Goal: Task Accomplishment & Management: Use online tool/utility

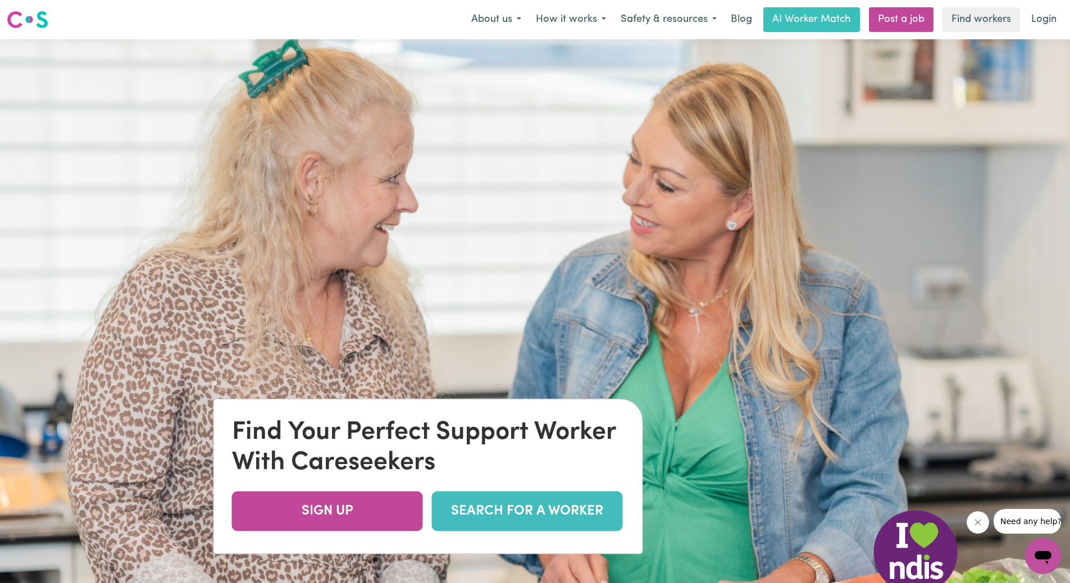
click at [514, 516] on link "SEARCH FOR A WORKER" at bounding box center [527, 512] width 191 height 40
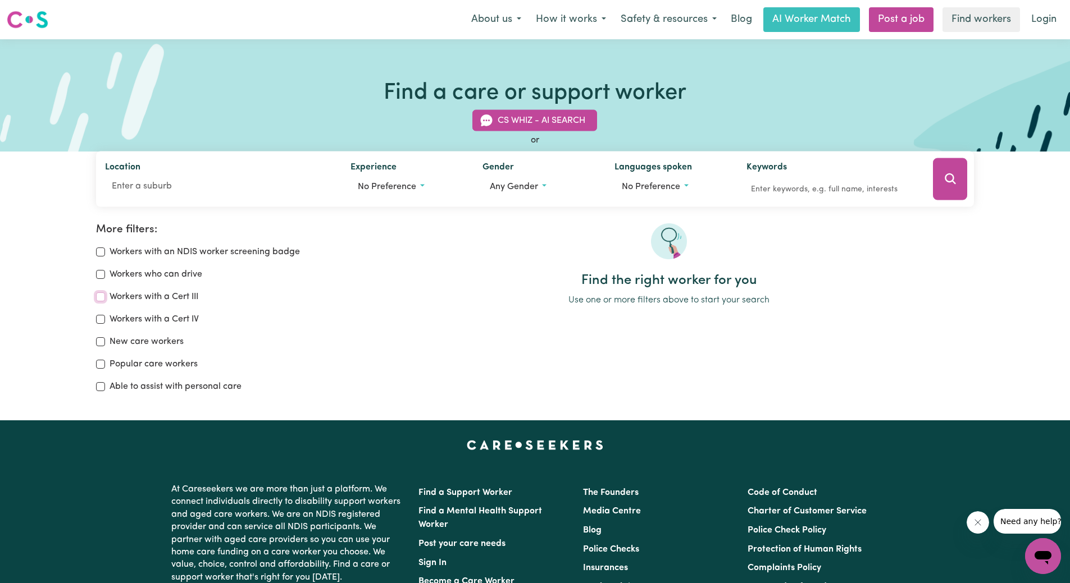
click at [97, 295] on input "Workers with a Cert III" at bounding box center [100, 297] width 9 height 9
checkbox input "true"
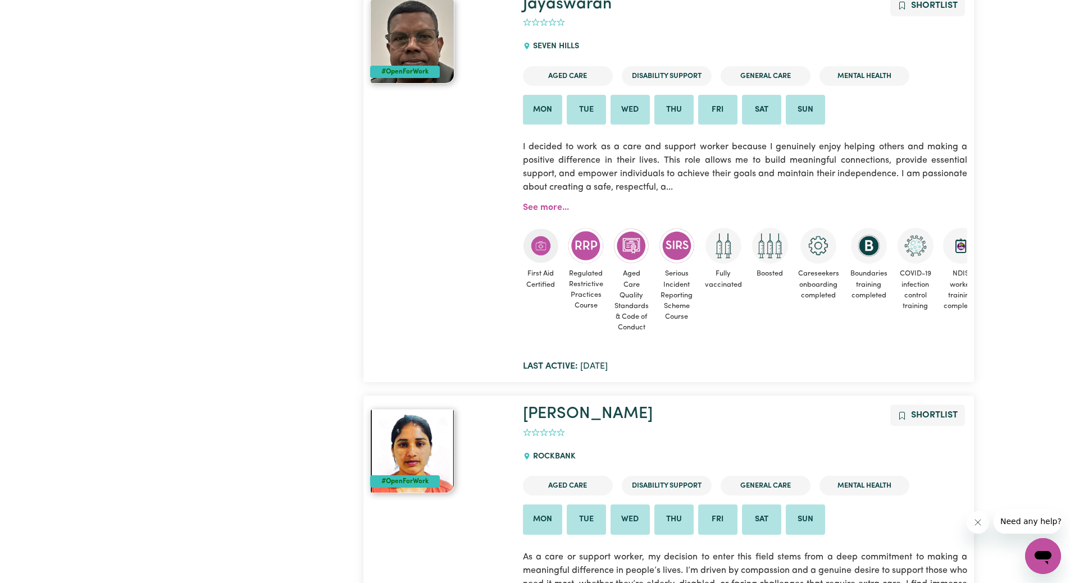
scroll to position [9173, 0]
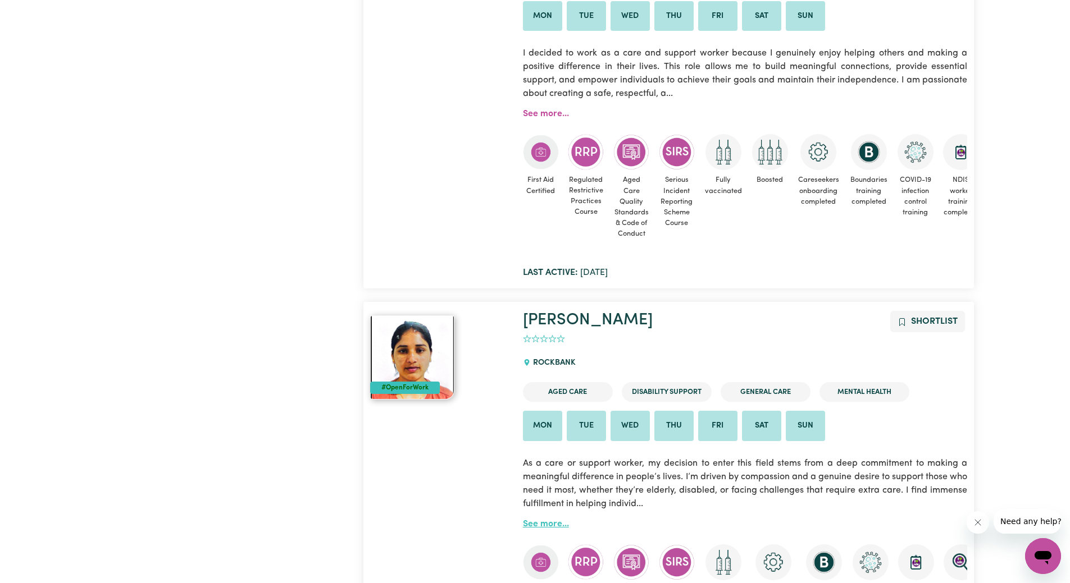
click at [540, 528] on link "See more..." at bounding box center [546, 524] width 46 height 9
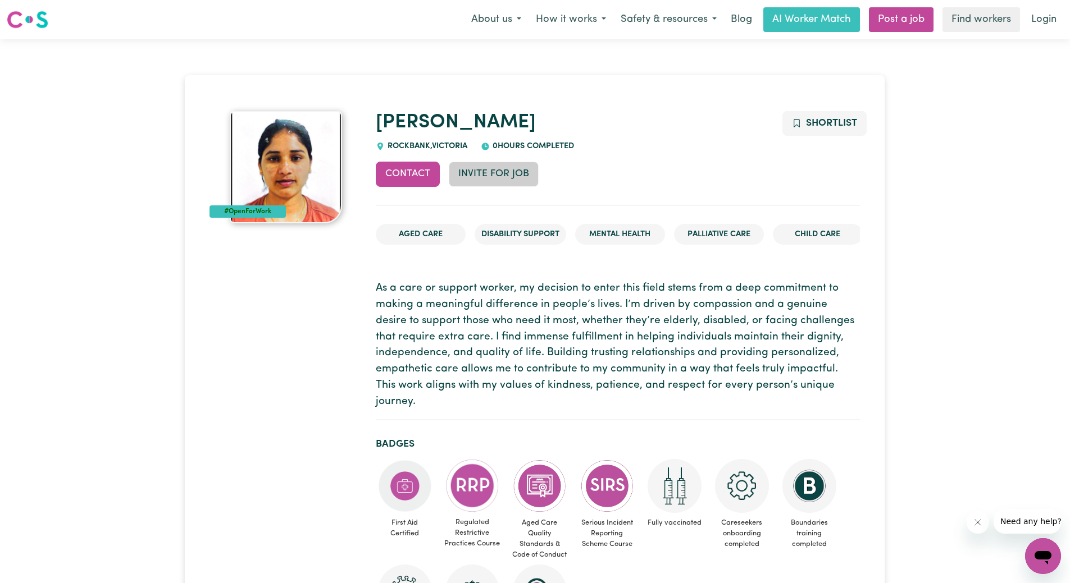
click at [509, 169] on button "Invite for Job" at bounding box center [494, 174] width 90 height 25
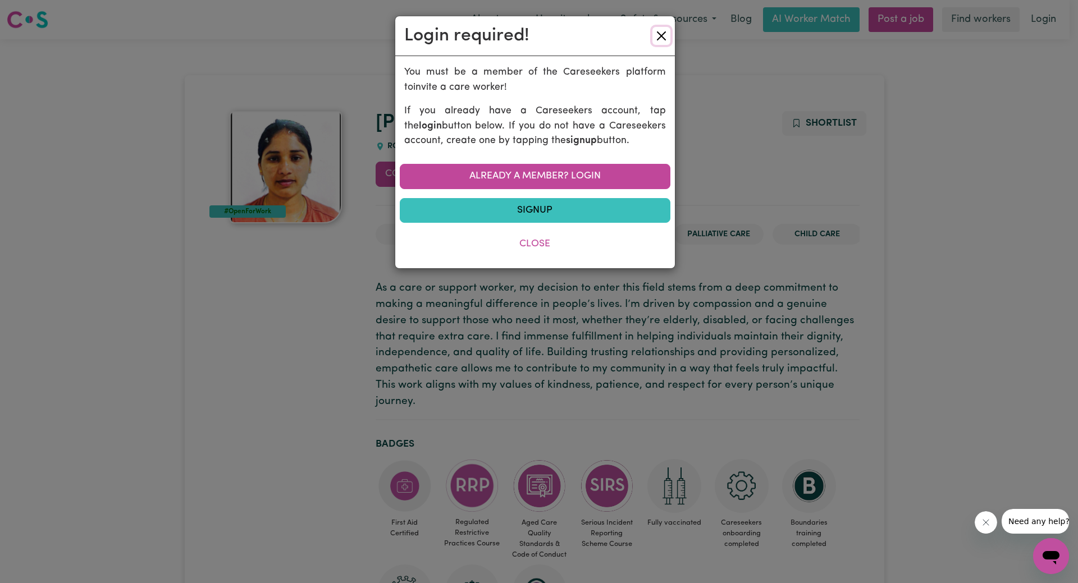
click at [659, 40] on button "Close" at bounding box center [662, 36] width 18 height 18
